Goal: Task Accomplishment & Management: Use online tool/utility

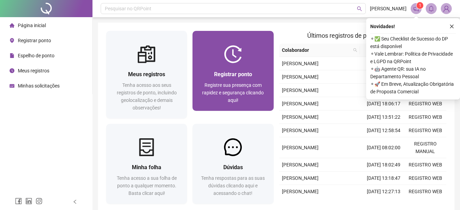
click at [206, 37] on div "Registrar ponto Registre sua presença com rapidez e segurança clicando aqui!" at bounding box center [233, 71] width 81 height 80
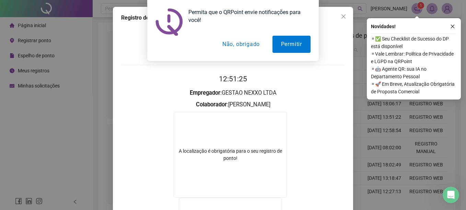
drag, startPoint x: 245, startPoint y: 43, endPoint x: 179, endPoint y: 77, distance: 74.7
click at [244, 45] on button "Não, obrigado" at bounding box center [241, 44] width 55 height 17
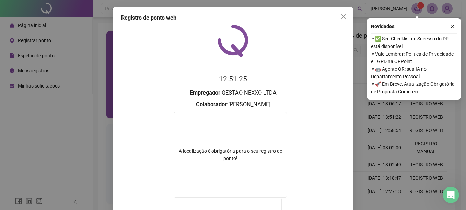
drag, startPoint x: 69, startPoint y: 100, endPoint x: 137, endPoint y: 98, distance: 68.6
click at [71, 100] on div "Registro de ponto web 12:51:25 Empregador : GESTAO NEXXO LTDA Colaborador : [PE…" at bounding box center [233, 105] width 466 height 210
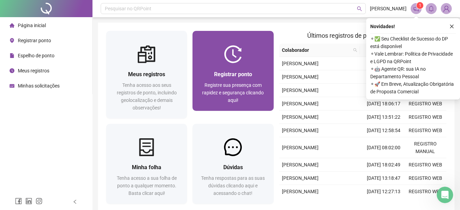
click at [233, 71] on span "Registrar ponto" at bounding box center [233, 74] width 38 height 7
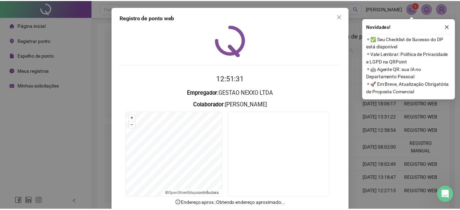
scroll to position [43, 0]
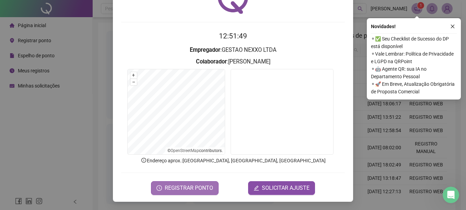
click at [159, 188] on icon "clock-circle" at bounding box center [159, 187] width 1 height 2
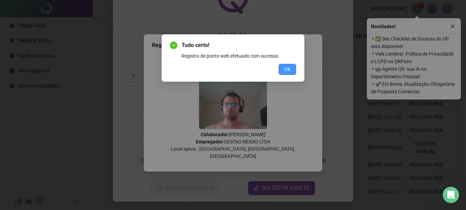
click at [282, 73] on button "OK" at bounding box center [286, 69] width 17 height 11
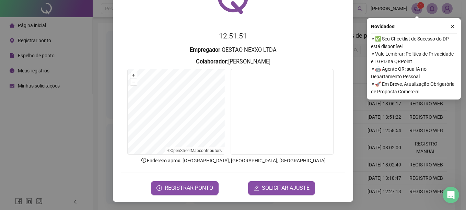
click at [47, 99] on div "Registro de ponto web 12:51:51 Empregador : GESTAO NEXXO LTDA Colaborador : [PE…" at bounding box center [233, 105] width 466 height 210
